Goal: Task Accomplishment & Management: Use online tool/utility

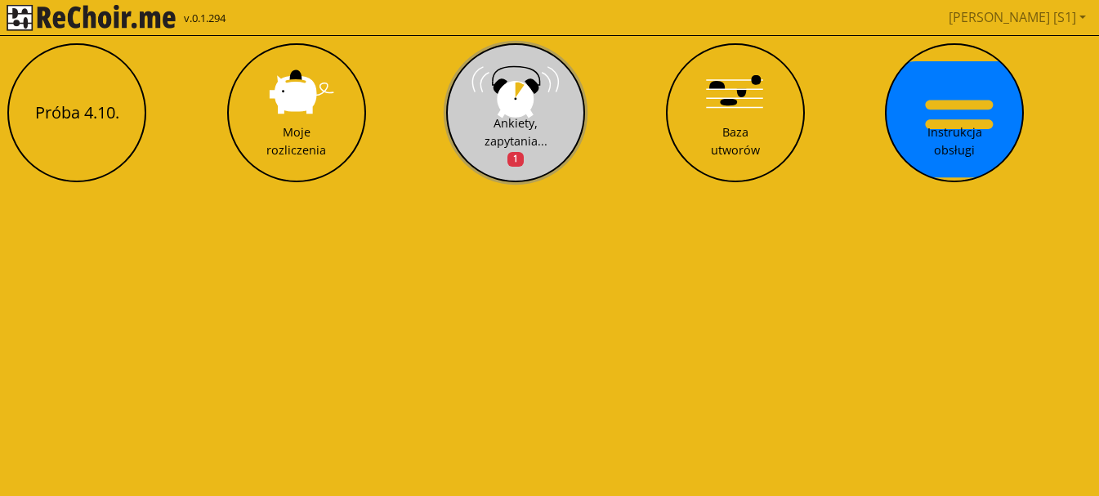
click at [500, 127] on div "Ankiety, zapytania... 1" at bounding box center [516, 140] width 63 height 53
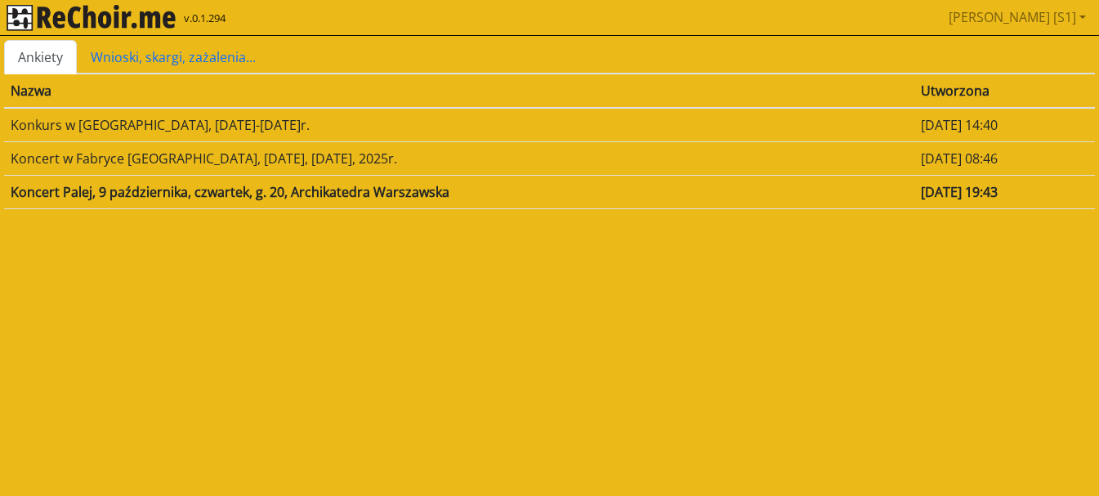
click at [56, 60] on link "Ankiety" at bounding box center [40, 57] width 73 height 34
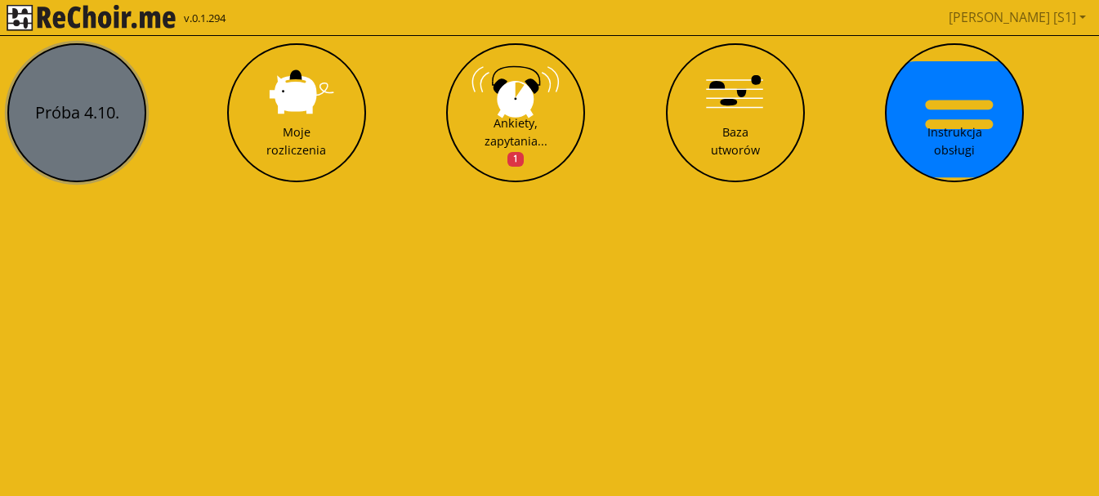
click at [60, 85] on button "Próba 4.10." at bounding box center [76, 112] width 139 height 139
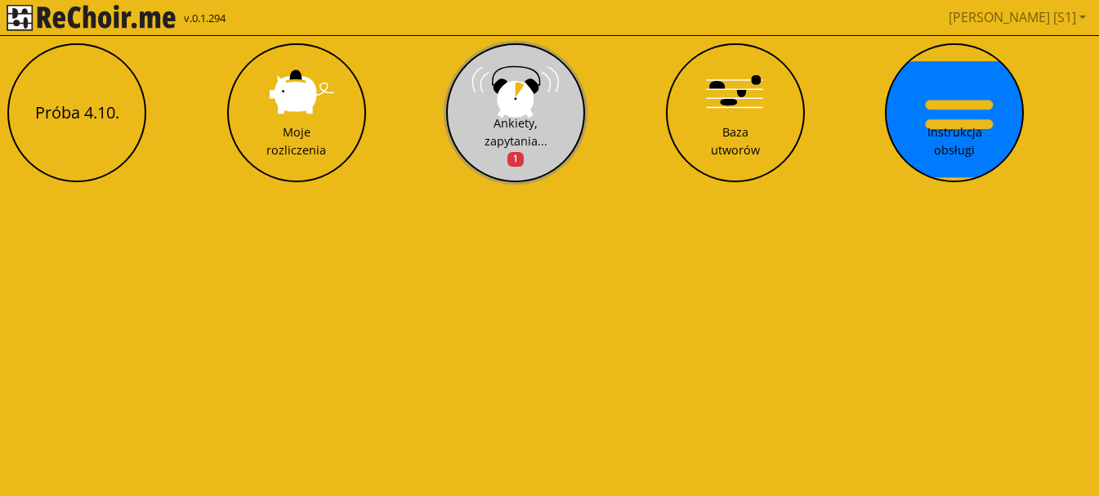
click at [531, 128] on div "Ankiety, zapytania... 1" at bounding box center [516, 140] width 63 height 53
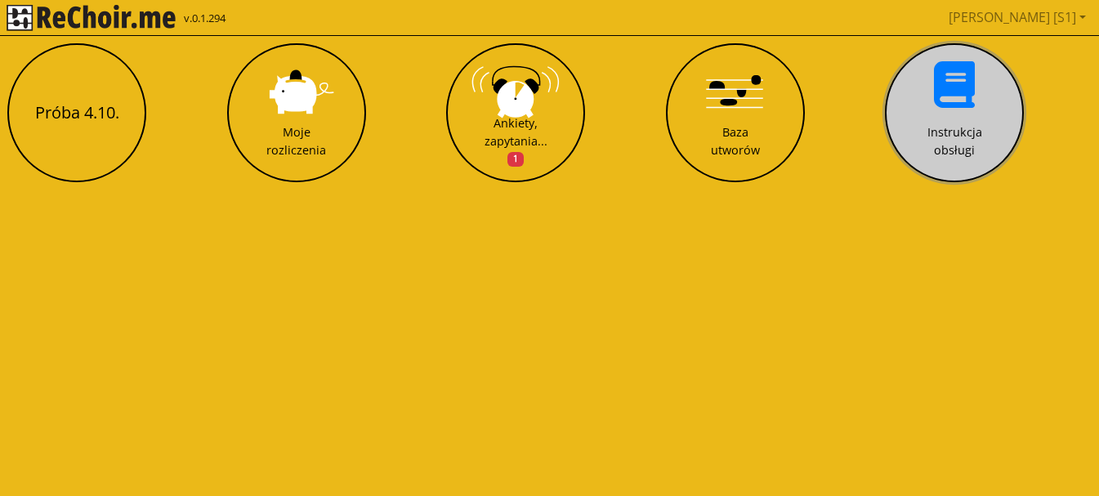
click at [967, 110] on button "Instrukcja obsługi" at bounding box center [954, 112] width 139 height 139
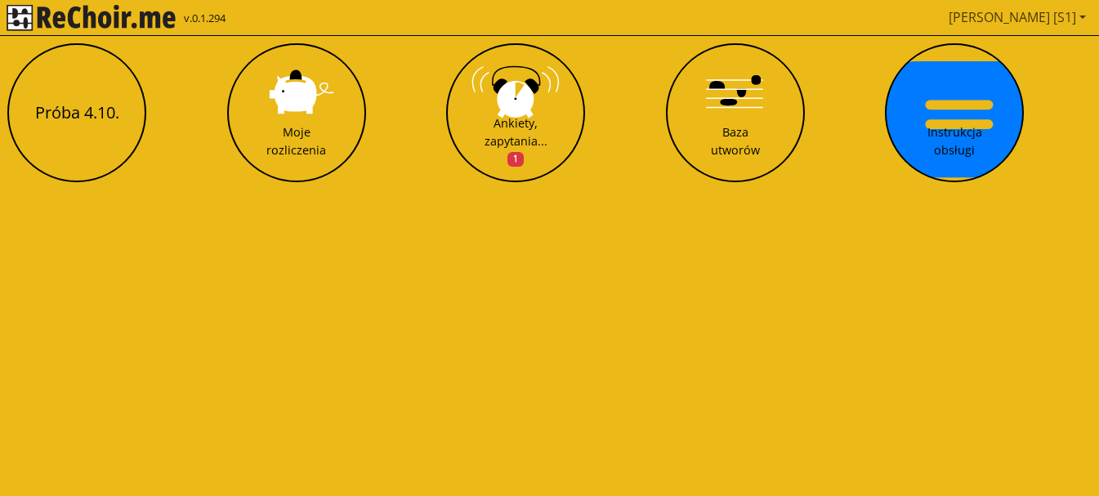
click at [1086, 16] on link "[PERSON_NAME] [S1]" at bounding box center [1017, 17] width 150 height 33
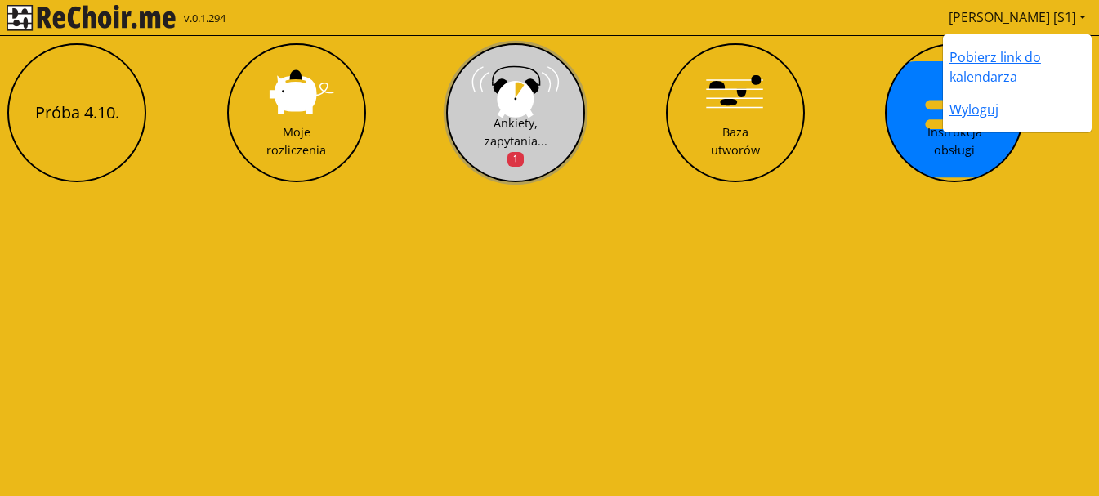
click at [488, 113] on button "Ankiety, zapytania... 1" at bounding box center [515, 112] width 139 height 139
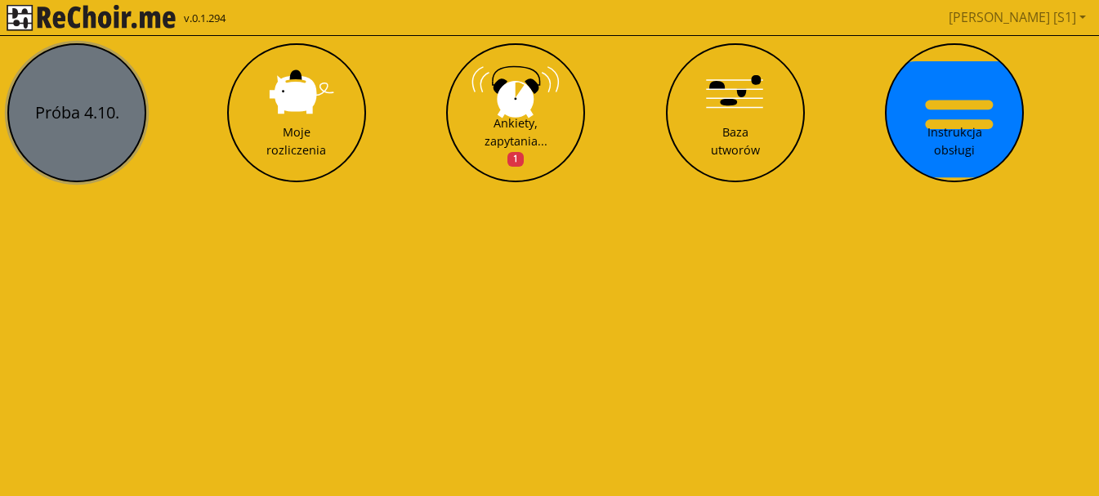
click at [92, 120] on button "Próba 4.10." at bounding box center [76, 112] width 139 height 139
click at [87, 101] on button "Próba 4.10." at bounding box center [76, 112] width 139 height 139
